Goal: Transaction & Acquisition: Obtain resource

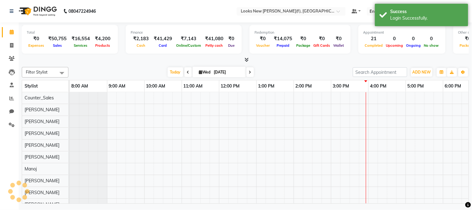
scroll to position [8, 0]
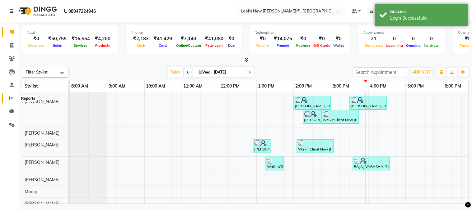
click at [11, 95] on span at bounding box center [11, 98] width 11 height 7
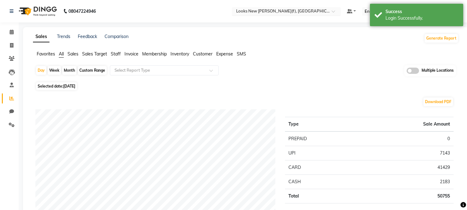
click at [304, 11] on input "text" at bounding box center [280, 12] width 90 height 6
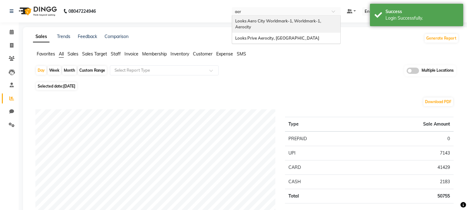
type input "aero"
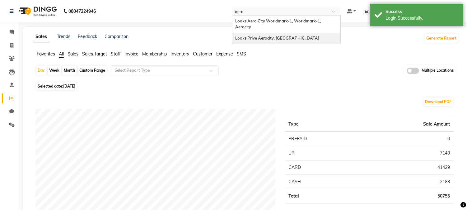
click at [284, 35] on span "Looks Prive Aerocity, [GEOGRAPHIC_DATA]" at bounding box center [277, 37] width 84 height 5
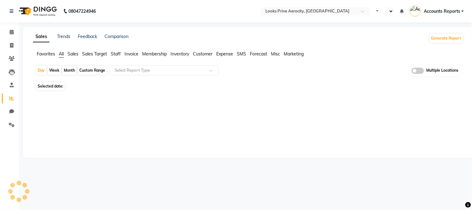
select select "en"
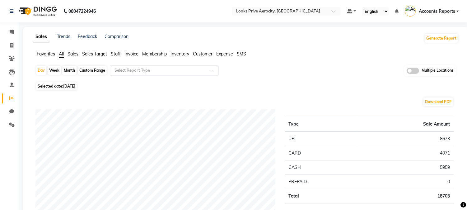
click at [122, 69] on input "text" at bounding box center [158, 70] width 90 height 6
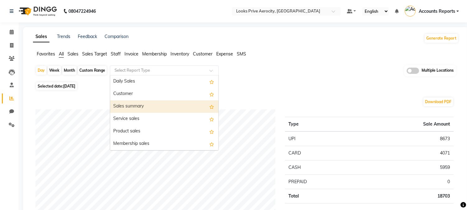
click at [127, 107] on div "Sales summary" at bounding box center [164, 106] width 108 height 12
select select "full_report"
select select "csv"
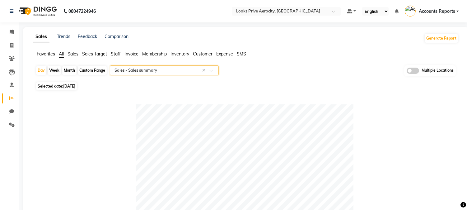
click at [91, 68] on div "Custom Range" at bounding box center [92, 70] width 29 height 9
select select "9"
select select "2025"
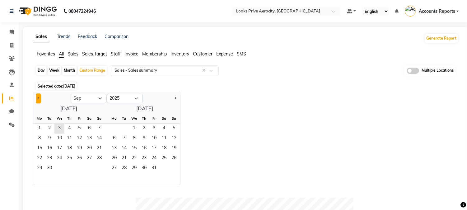
click at [37, 97] on button "Previous month" at bounding box center [38, 98] width 5 height 10
select select "8"
drag, startPoint x: 78, startPoint y: 128, endPoint x: 89, endPoint y: 160, distance: 33.7
click at [76, 131] on span "1" at bounding box center [79, 128] width 10 height 10
click at [99, 167] on span "31" at bounding box center [99, 168] width 10 height 10
